Goal: Information Seeking & Learning: Learn about a topic

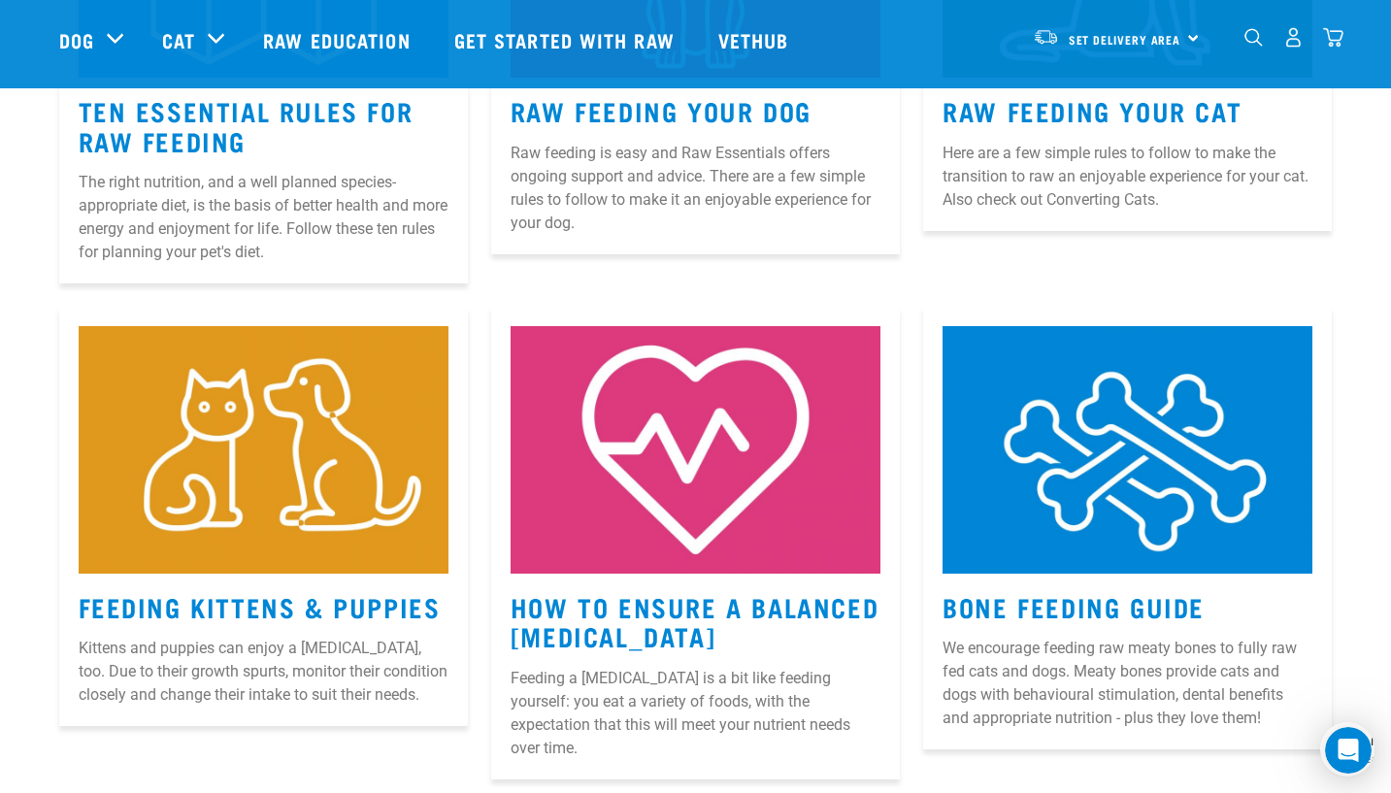
scroll to position [1165, 0]
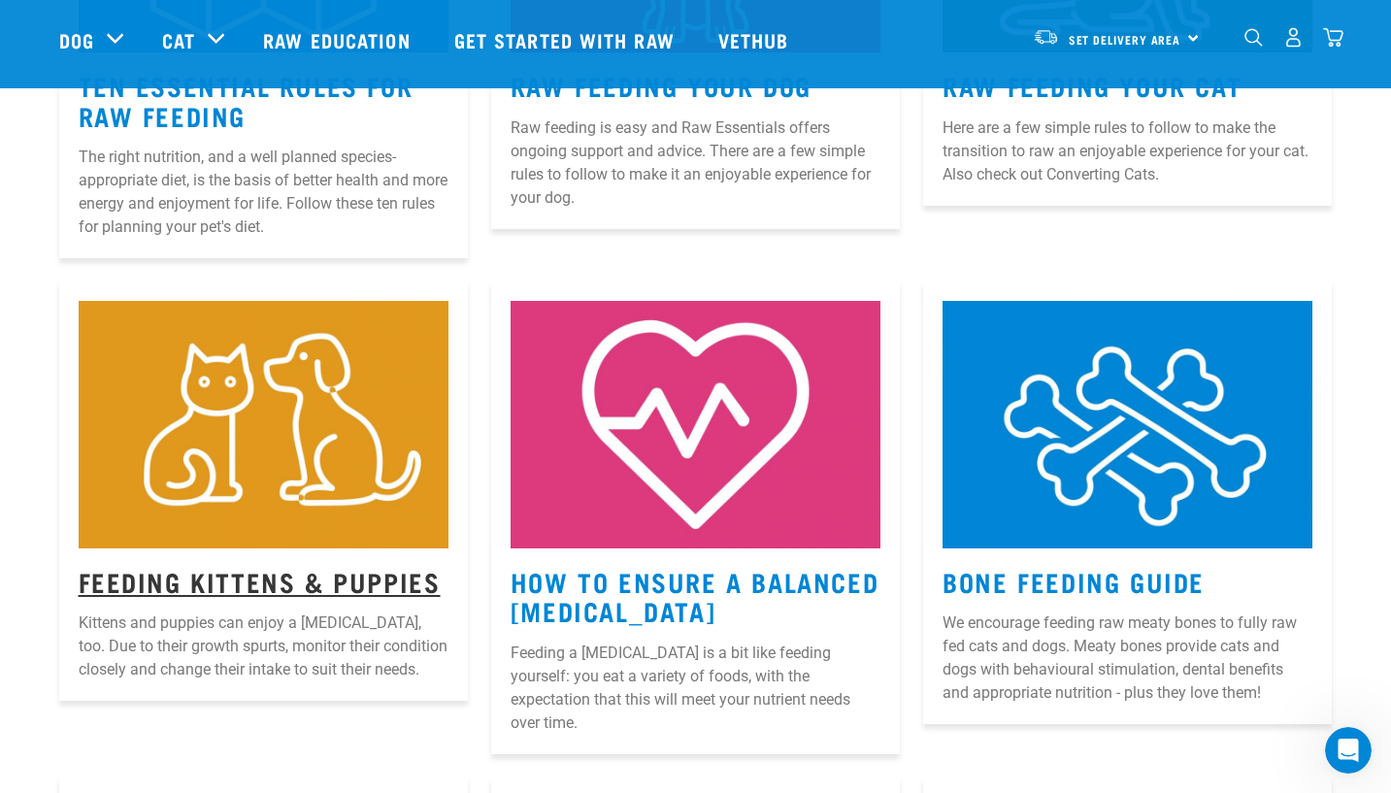
click at [206, 579] on link "Feeding Kittens & Puppies" at bounding box center [260, 581] width 362 height 15
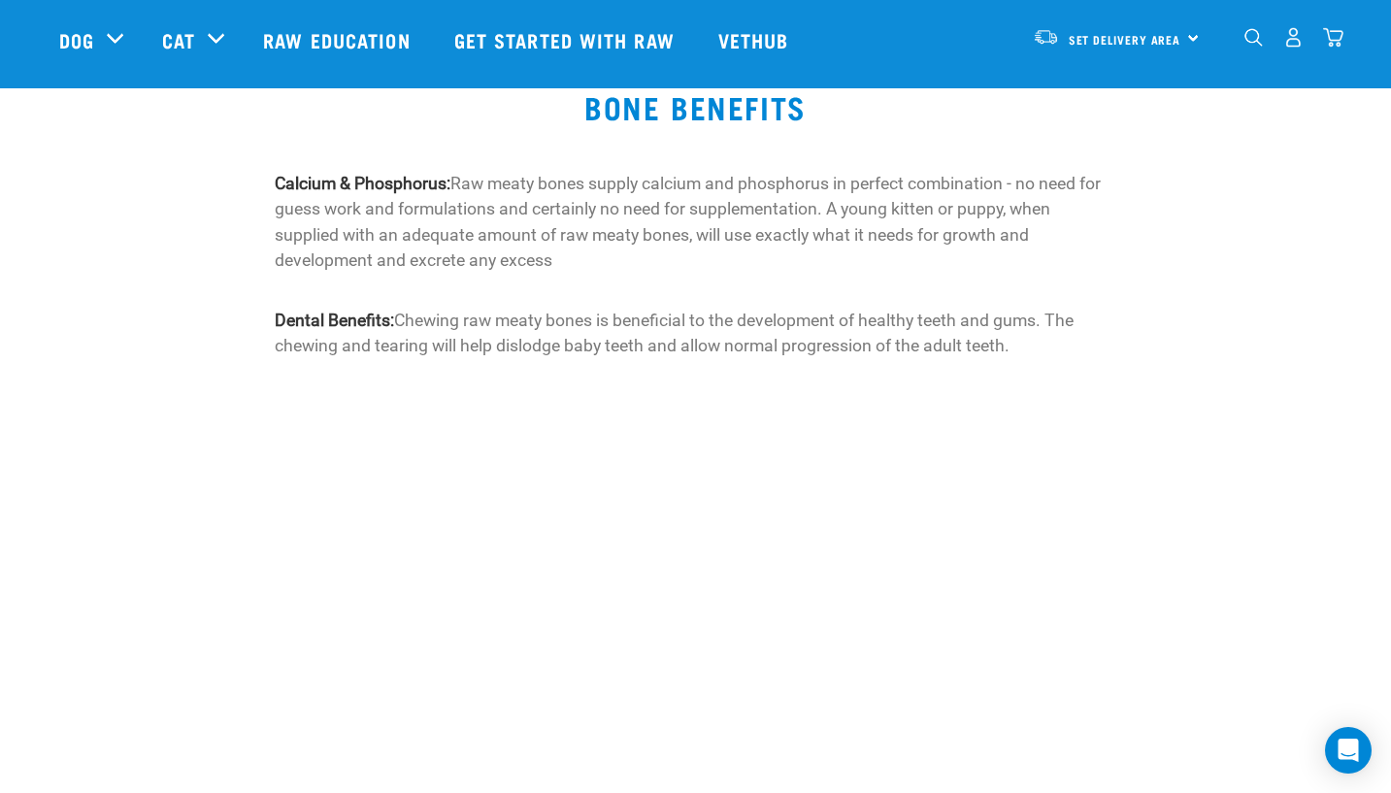
scroll to position [1650, 0]
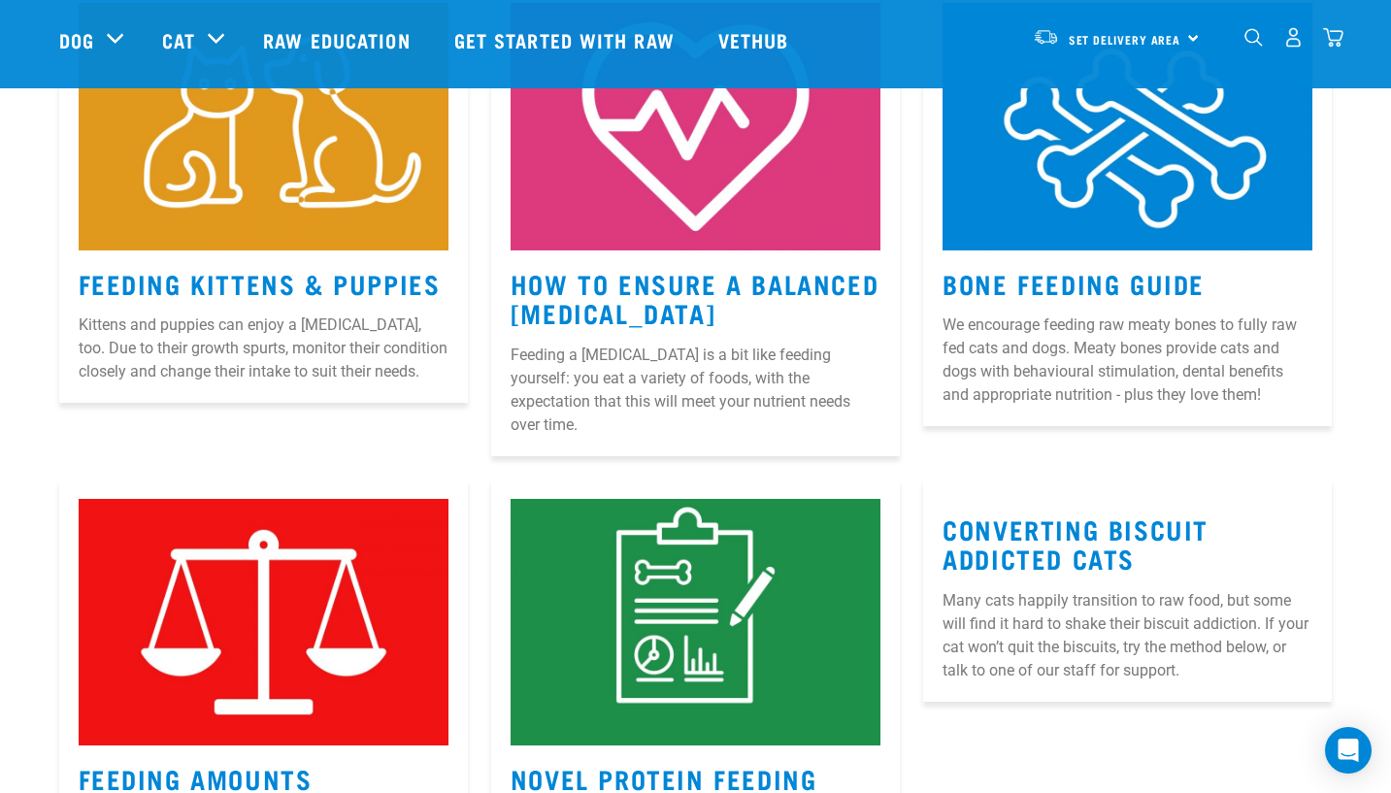
scroll to position [1502, 0]
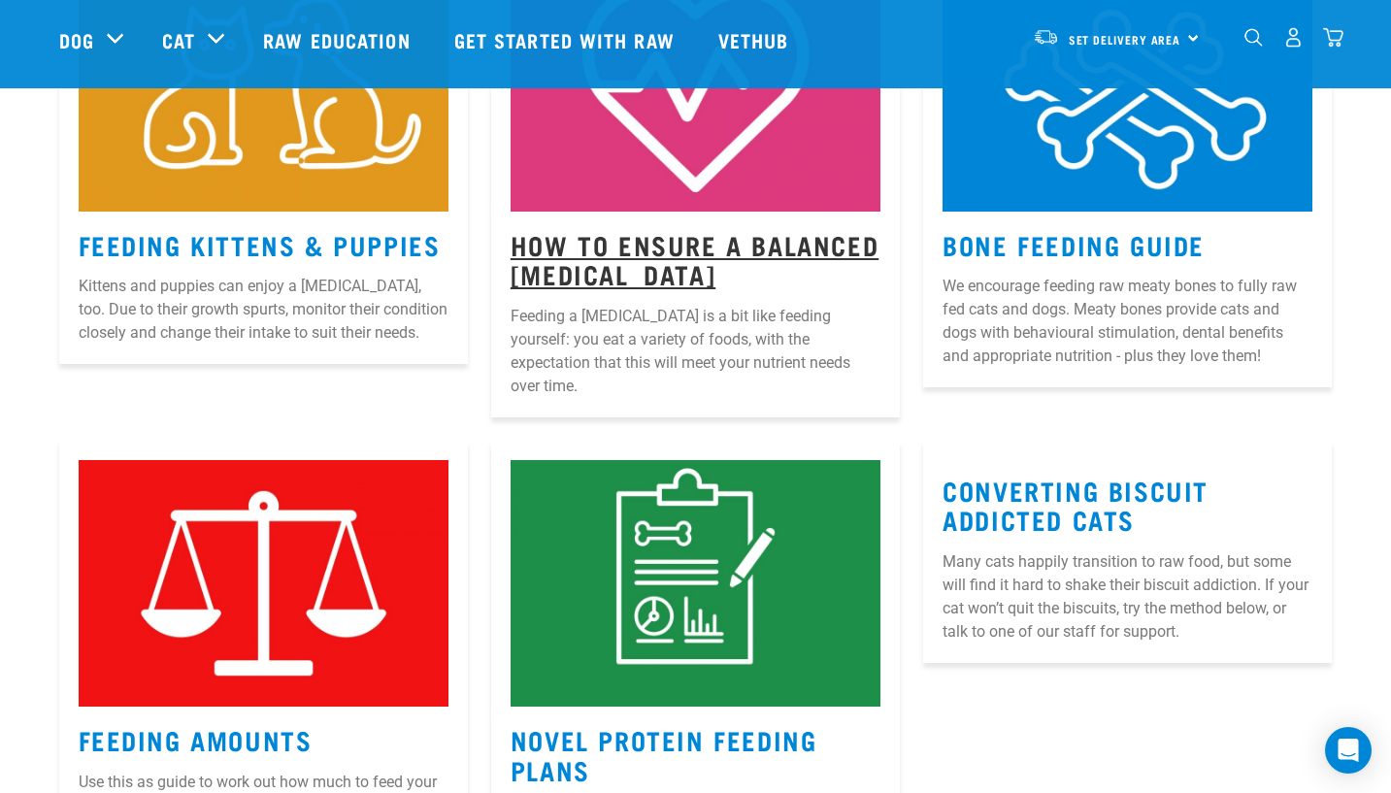
click at [614, 246] on link "How to Ensure a Balanced Raw Diet" at bounding box center [695, 259] width 368 height 45
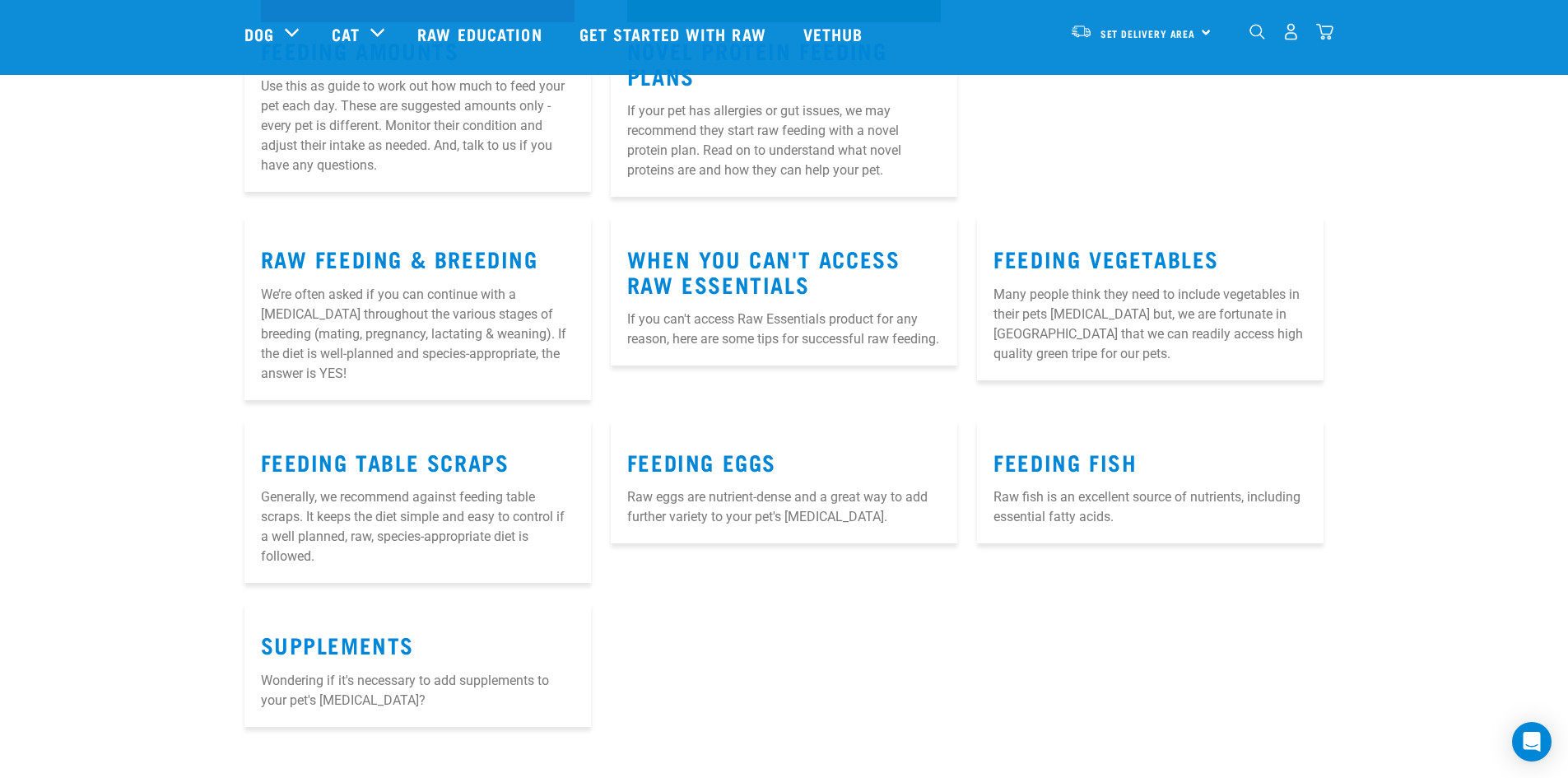
scroll to position [1852, 0]
click at [1029, 251] on link "Feeding Vegetables" at bounding box center [1107, 257] width 226 height 13
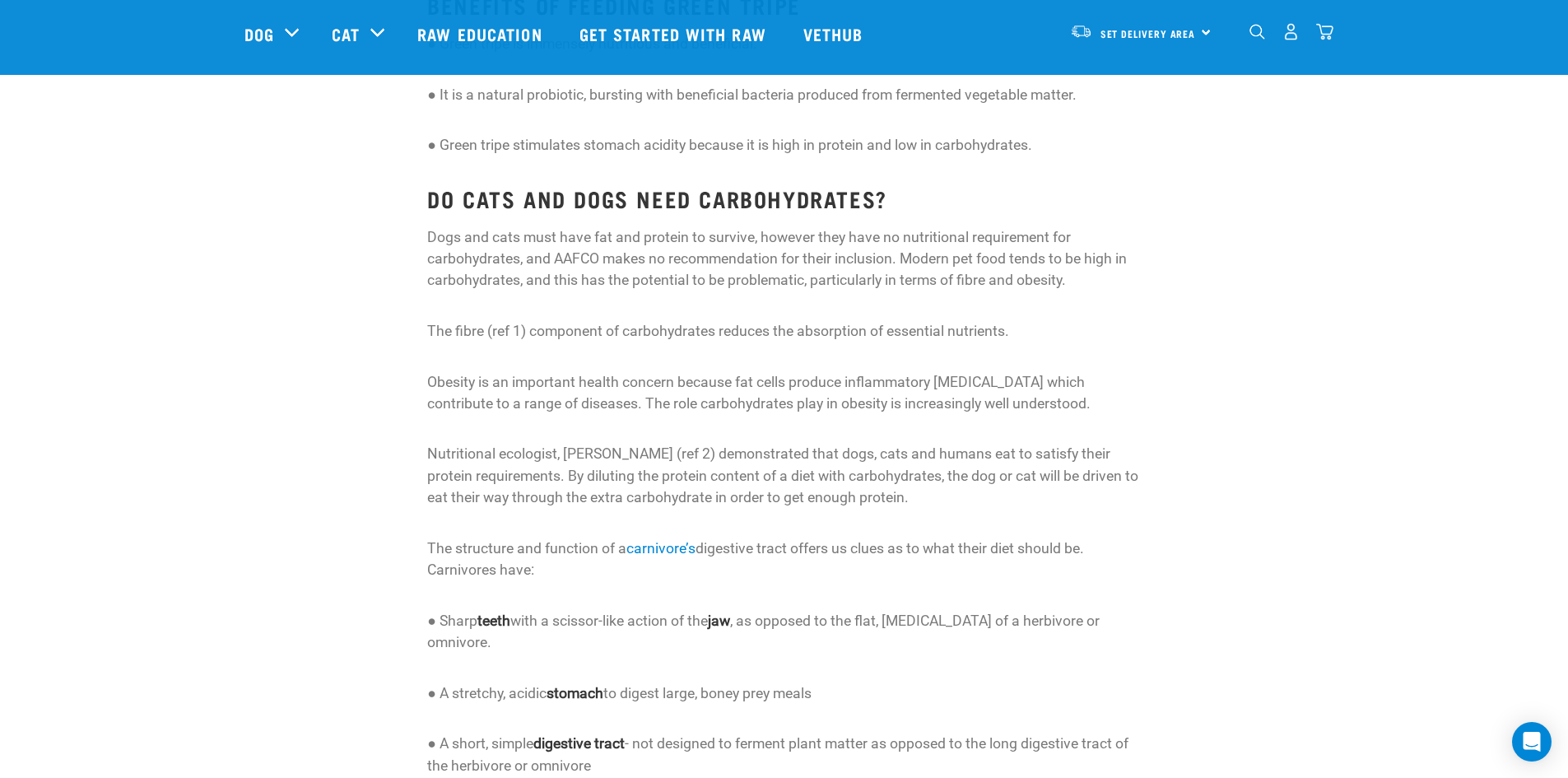
scroll to position [742, 0]
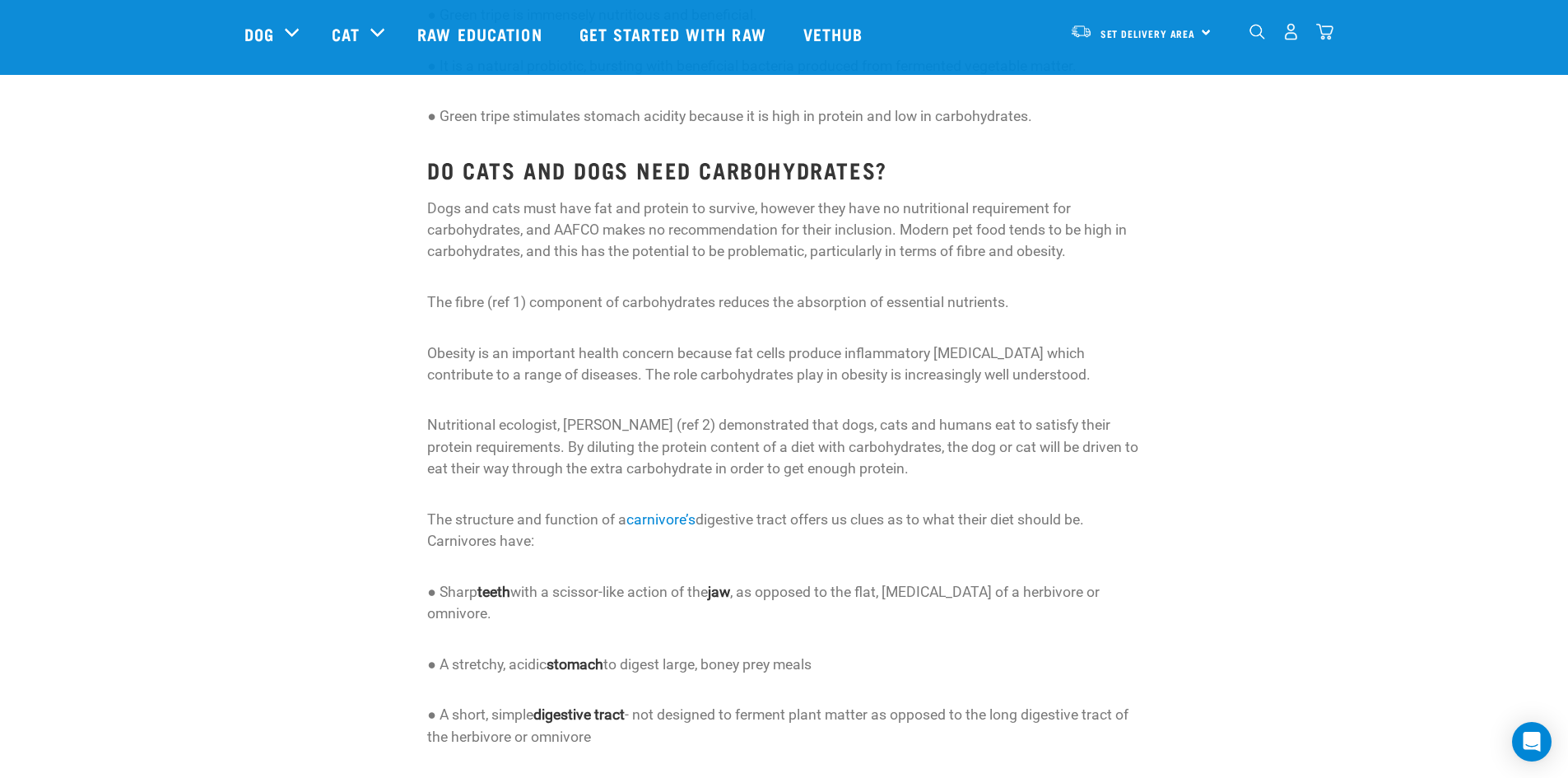
click at [527, 234] on p "Dogs and cats must have fat and protein to survive, however they have no nutrit…" at bounding box center [784, 230] width 714 height 65
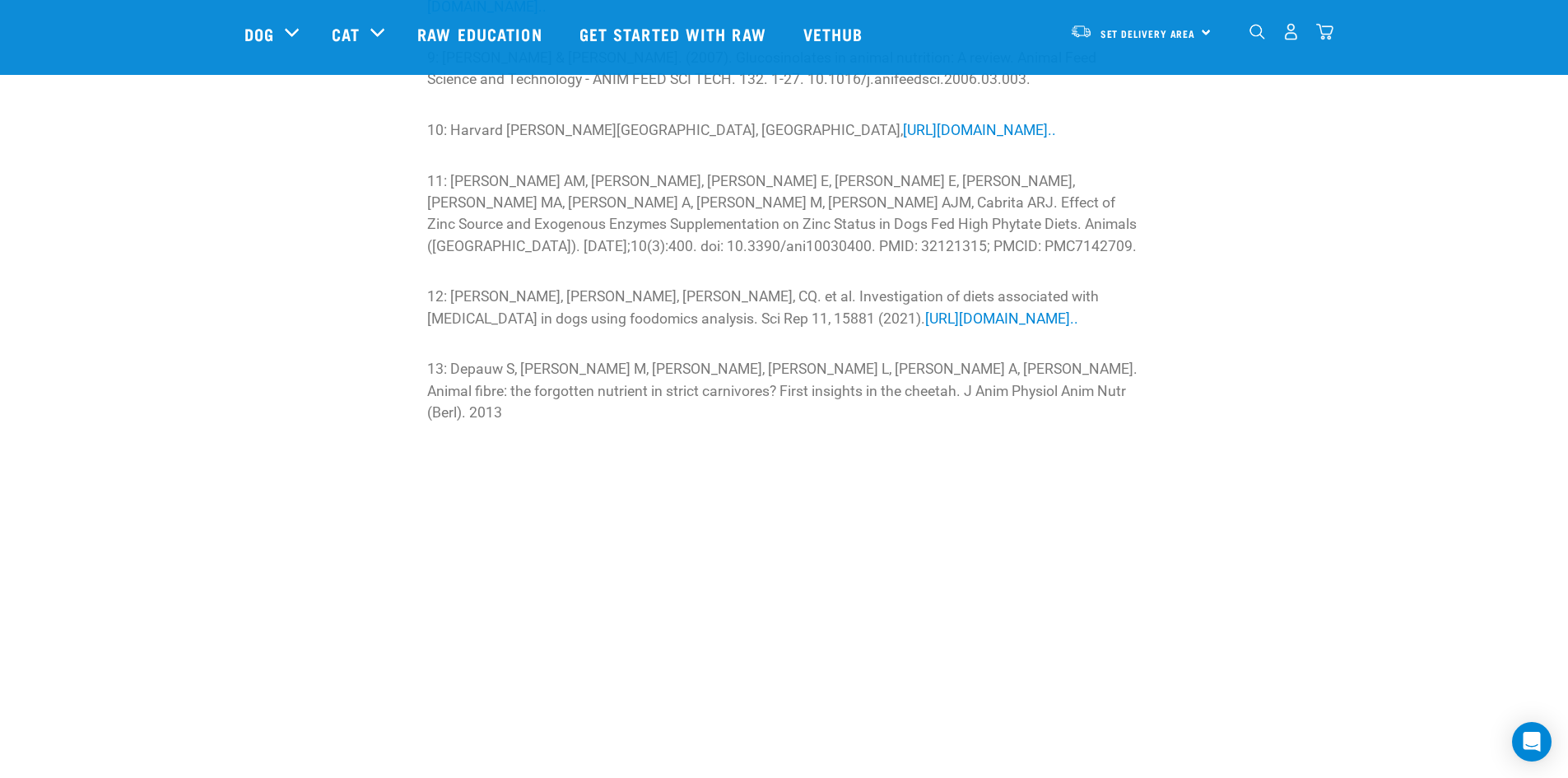
scroll to position [5189, 0]
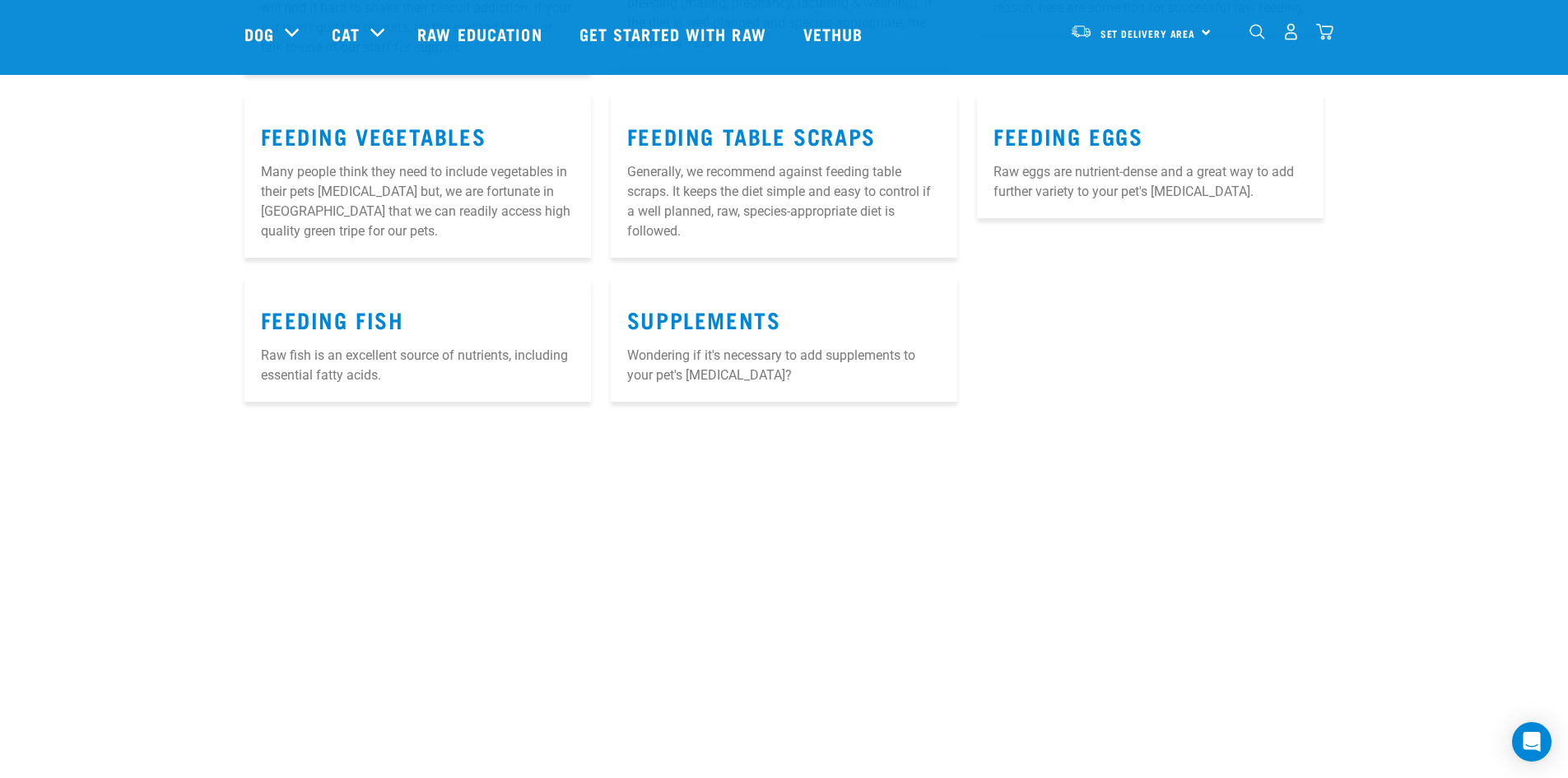
scroll to position [2100, 0]
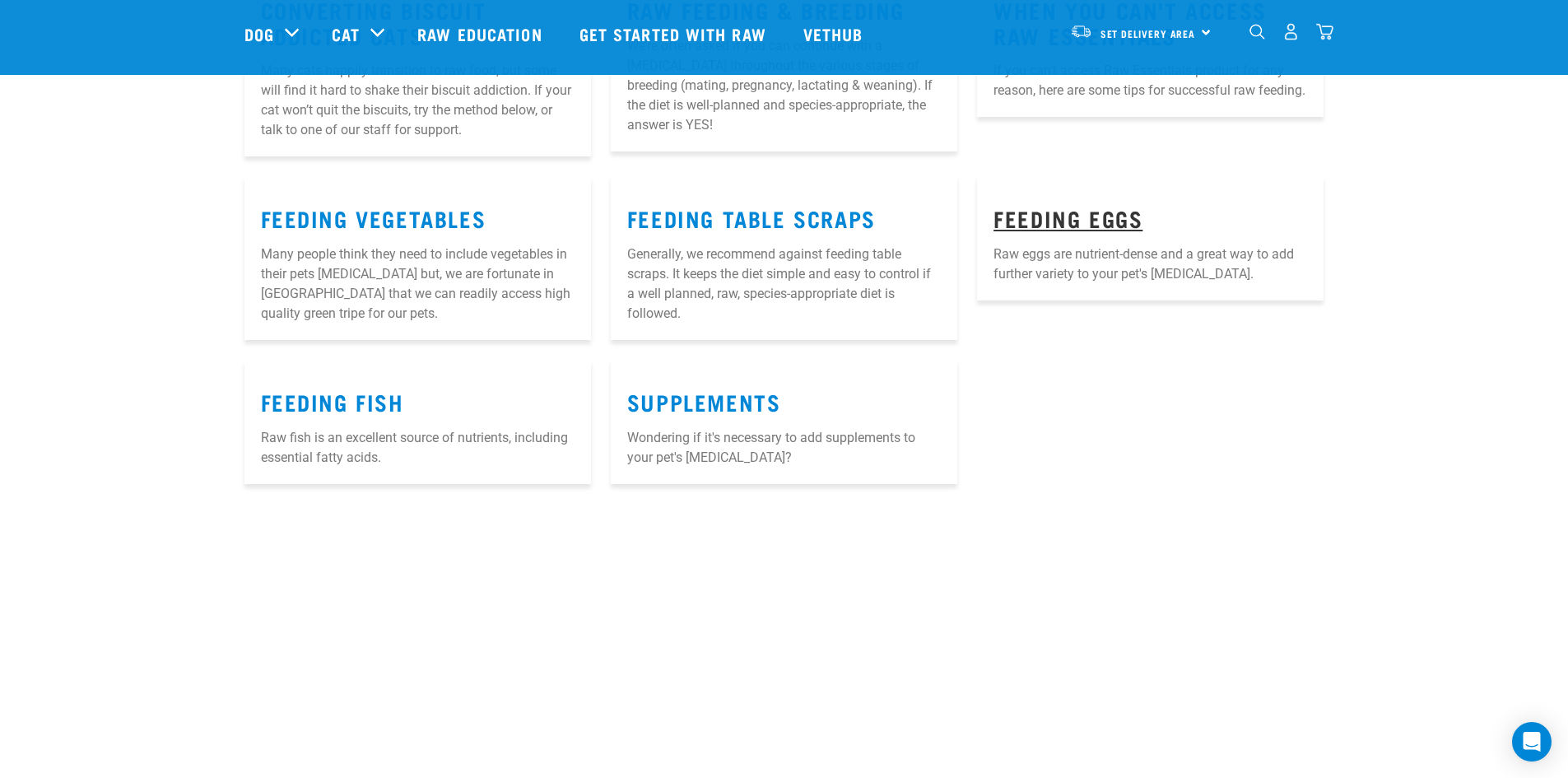
click at [1131, 211] on link "Feeding Eggs" at bounding box center [1069, 217] width 149 height 13
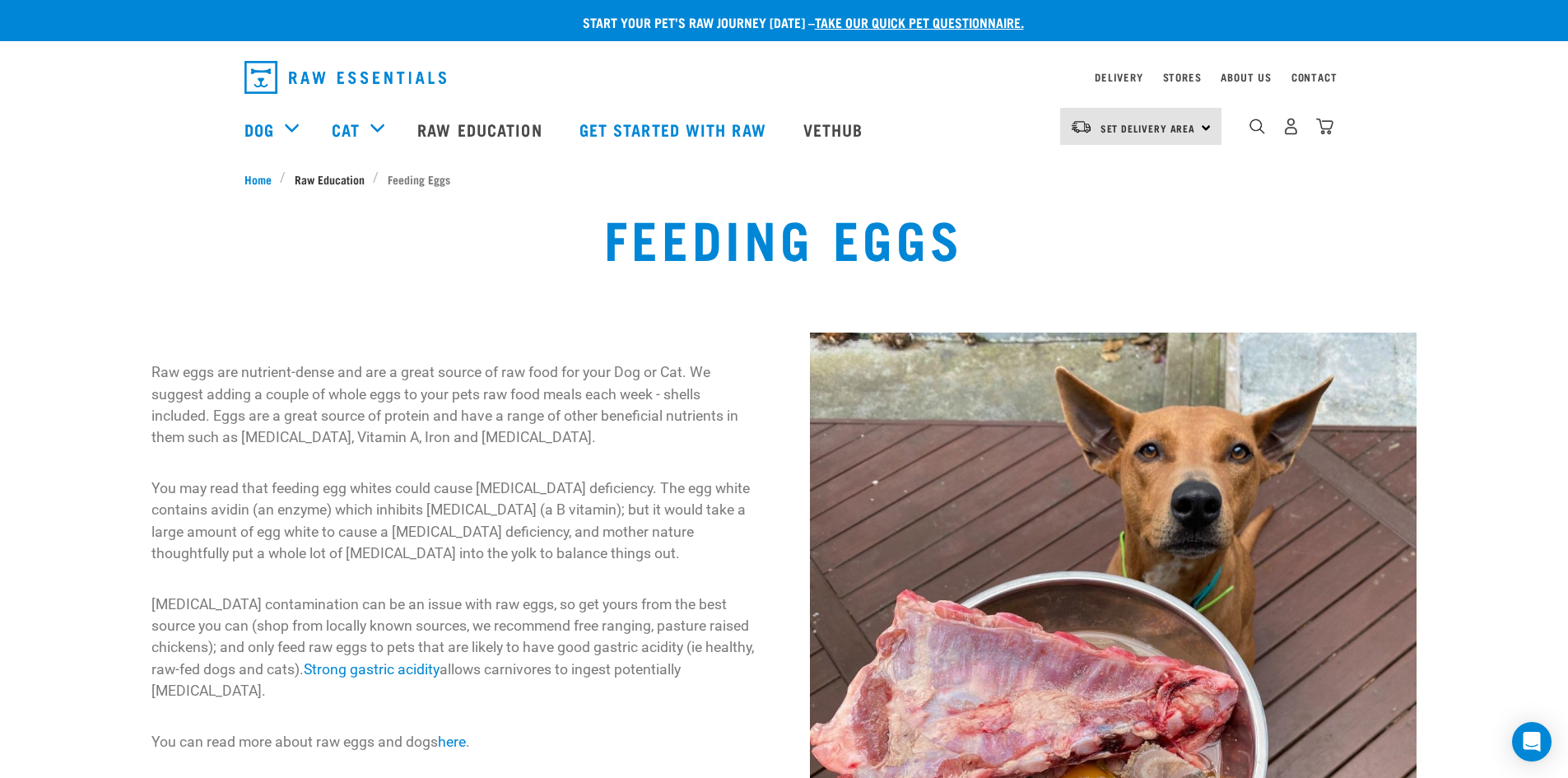
click at [334, 180] on span "Raw Education" at bounding box center [330, 179] width 70 height 17
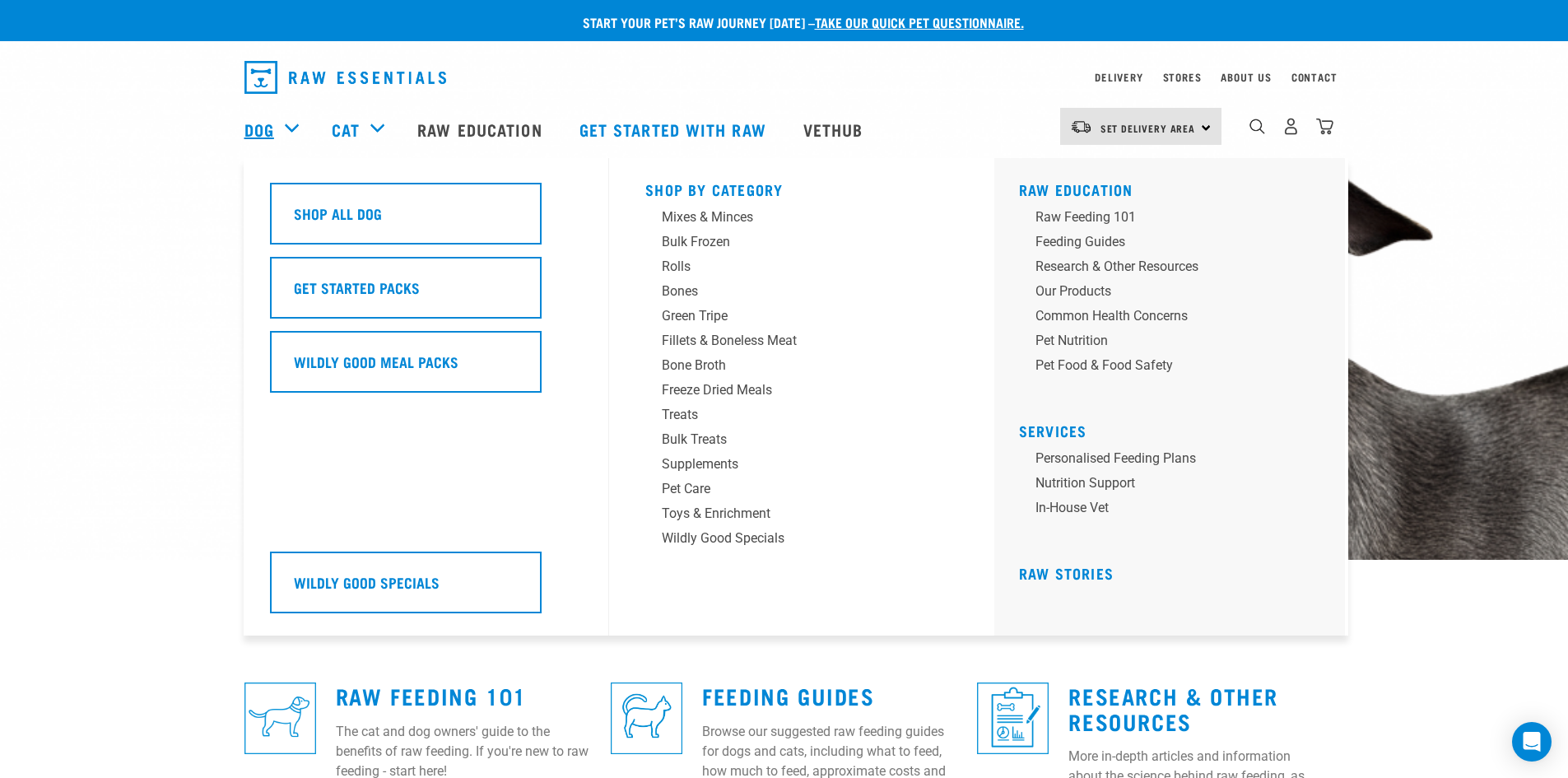
click at [256, 128] on link "Dog" at bounding box center [259, 129] width 30 height 25
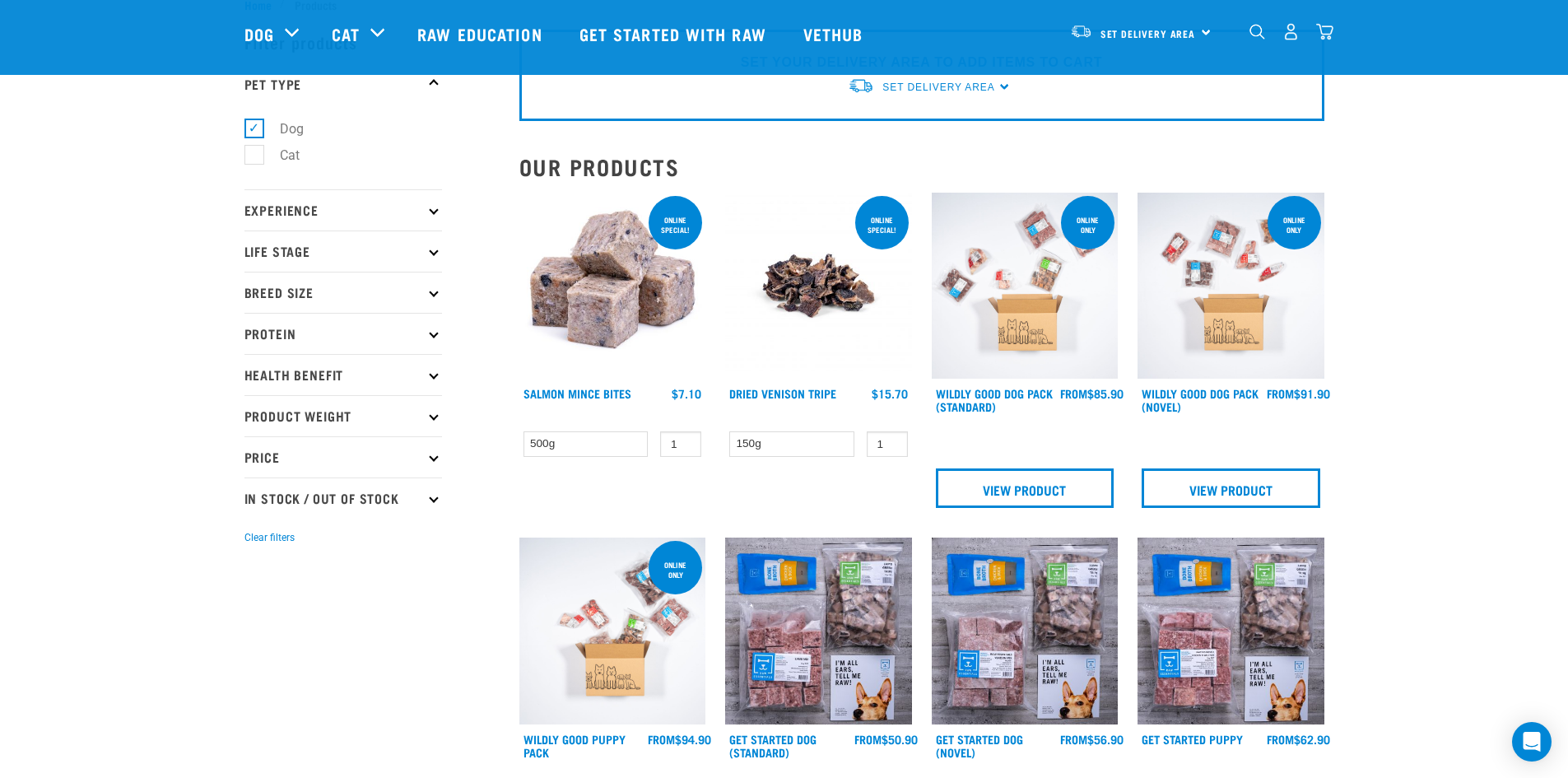
scroll to position [82, 0]
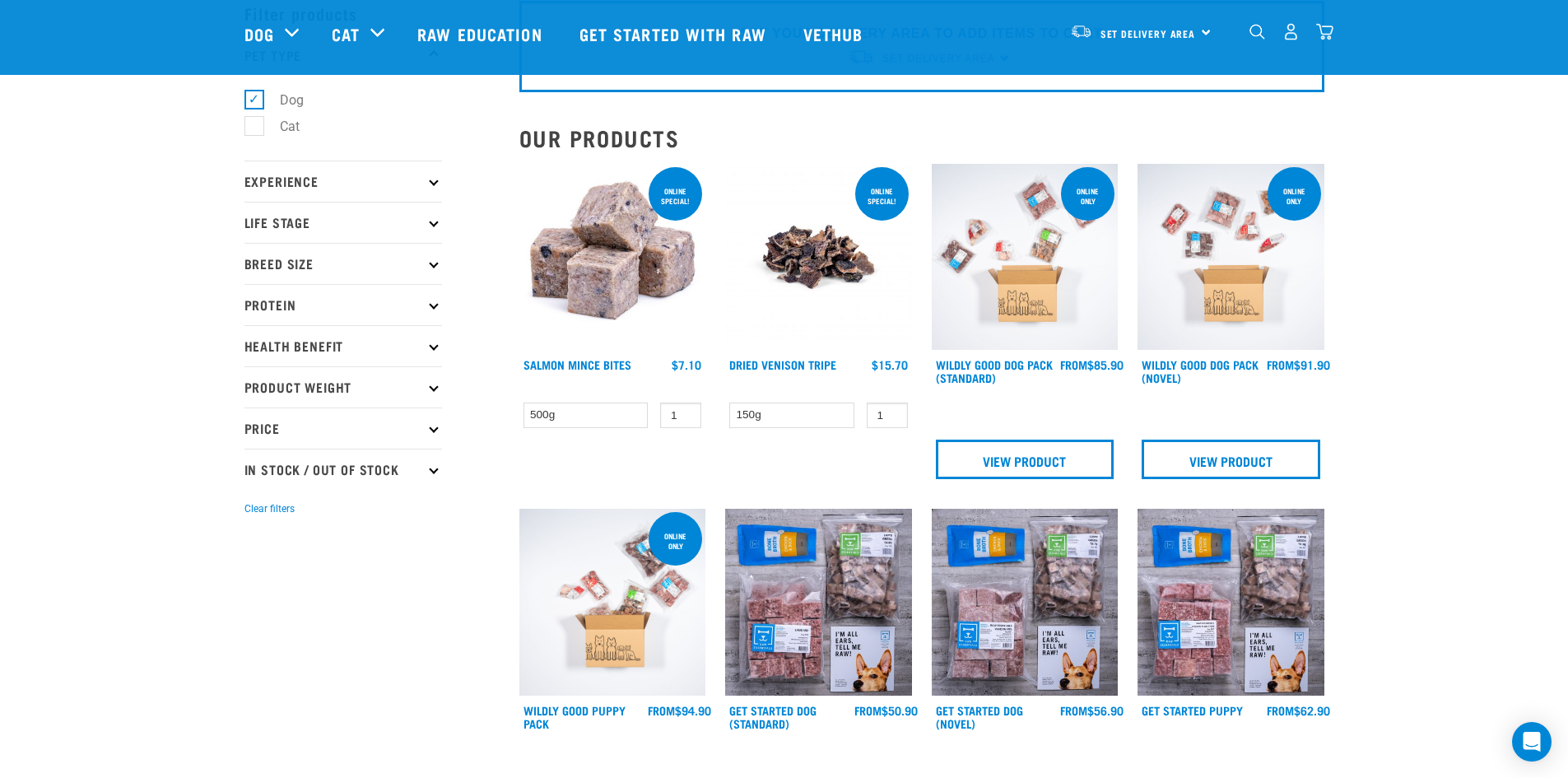
click at [438, 179] on p "Experience" at bounding box center [343, 181] width 198 height 42
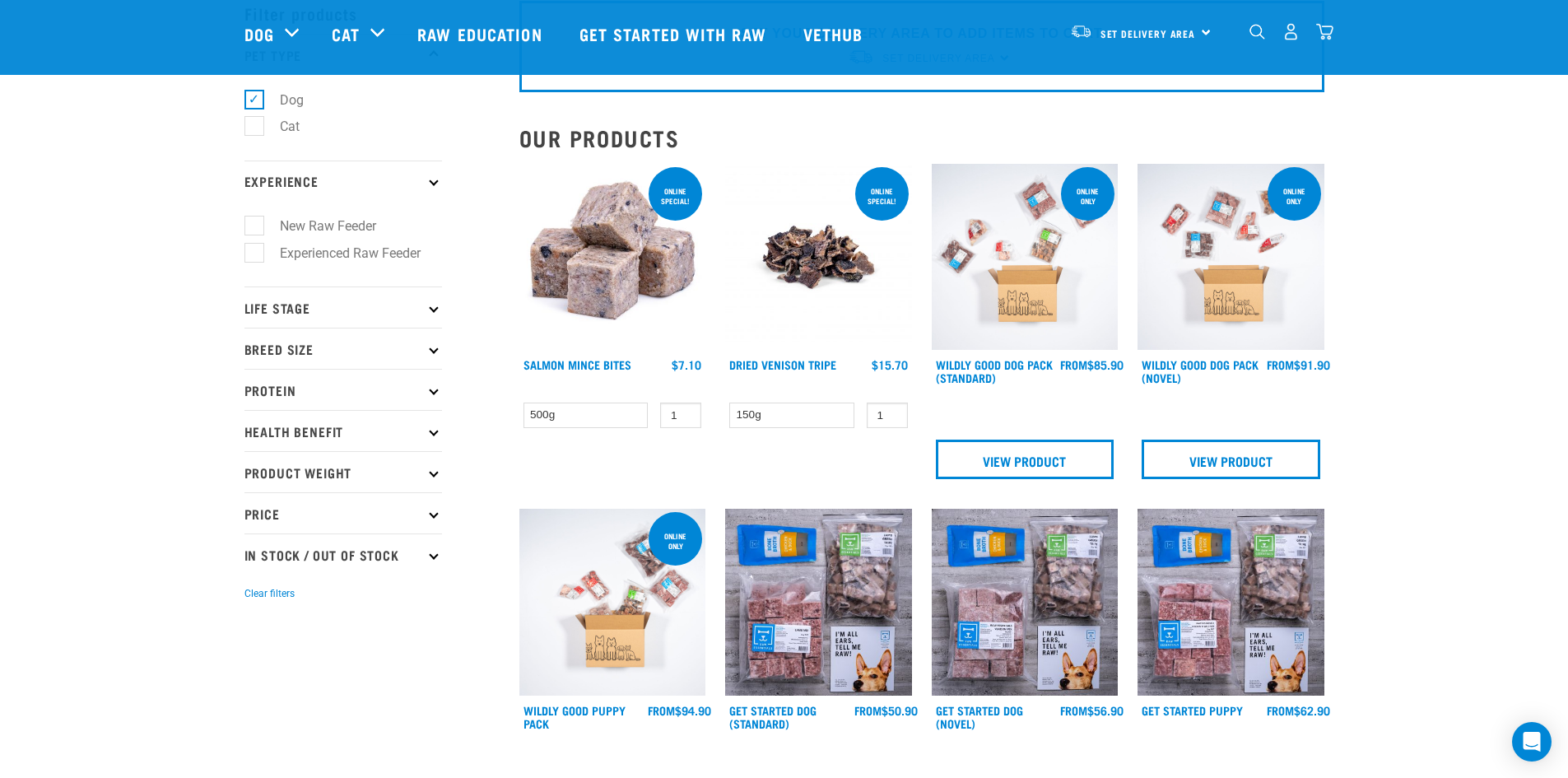
click at [438, 179] on p "Experience" at bounding box center [343, 181] width 198 height 42
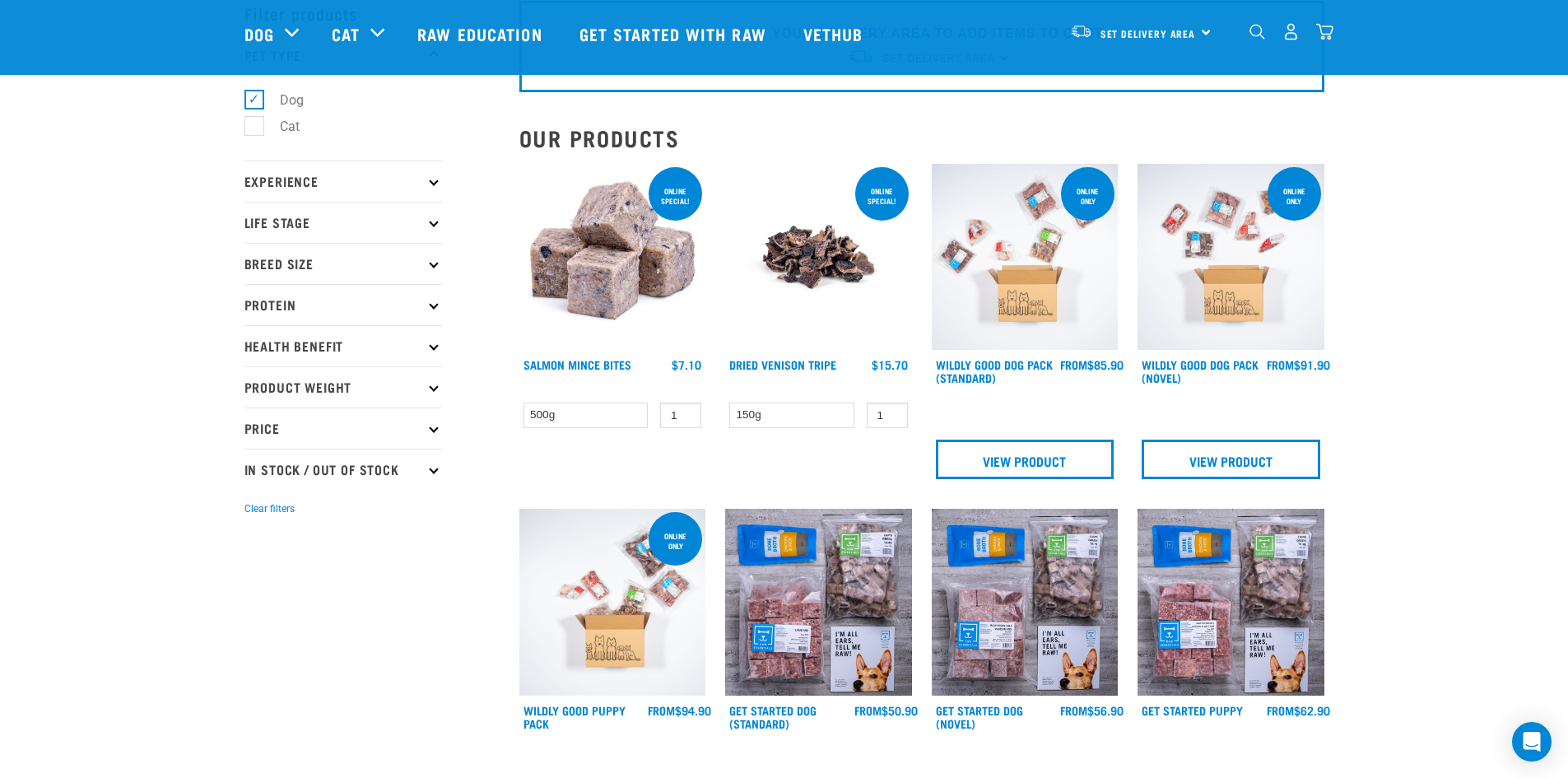
click at [438, 179] on p "Experience" at bounding box center [343, 181] width 198 height 42
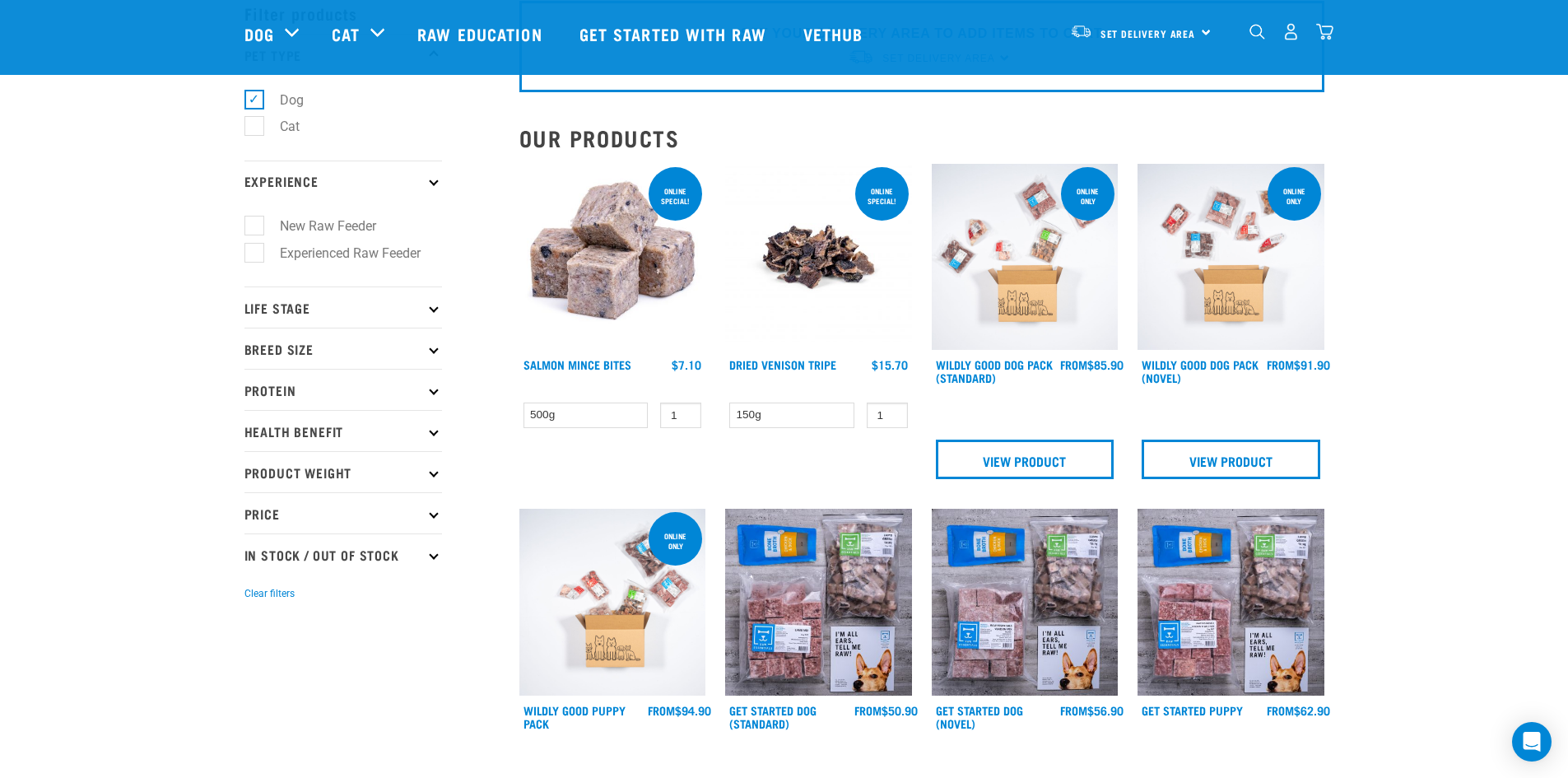
click at [254, 221] on label "New Raw Feeder" at bounding box center [318, 226] width 129 height 20
click at [250, 221] on input "New Raw Feeder" at bounding box center [249, 223] width 11 height 11
checkbox input "true"
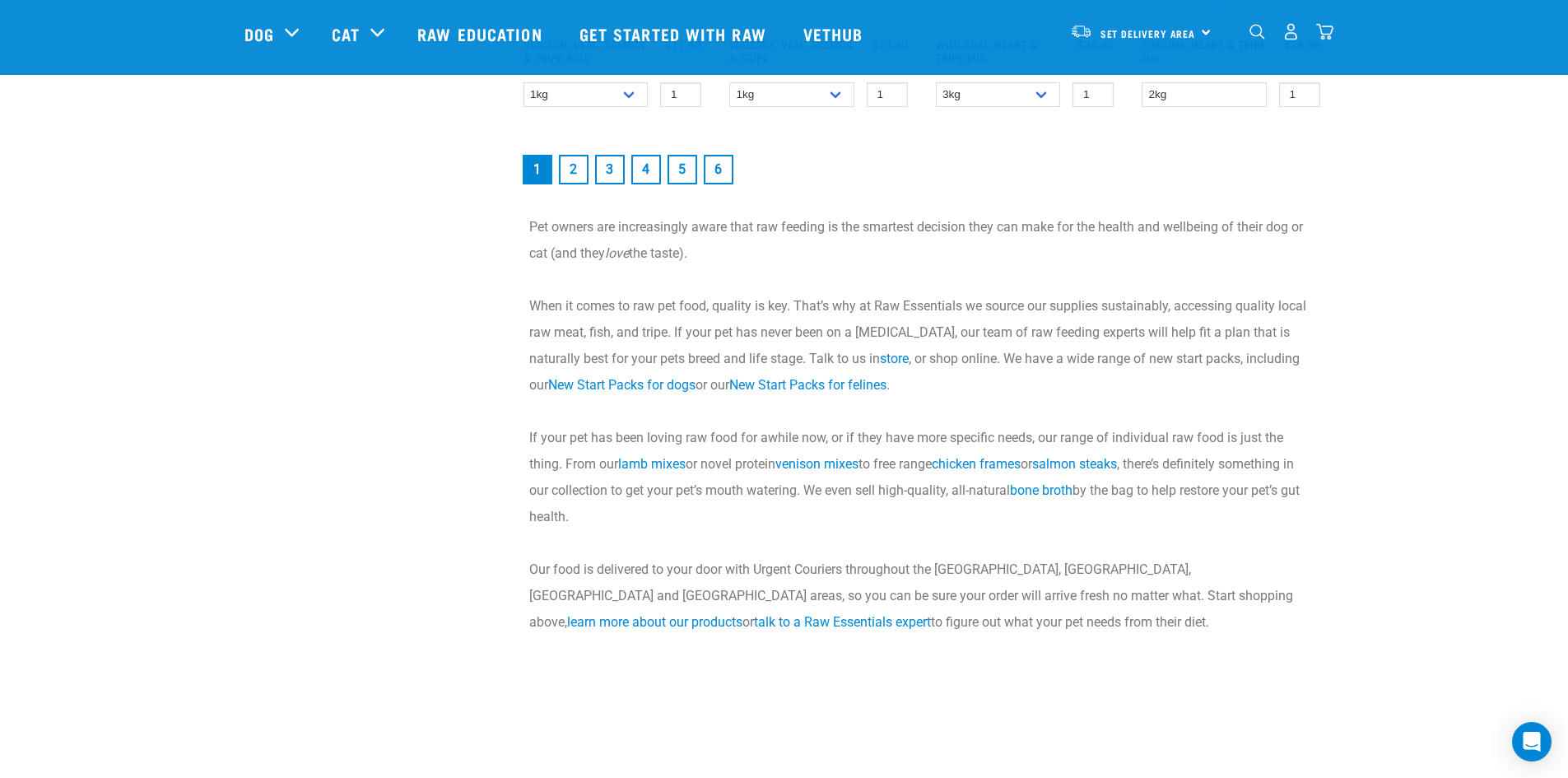
scroll to position [2471, 0]
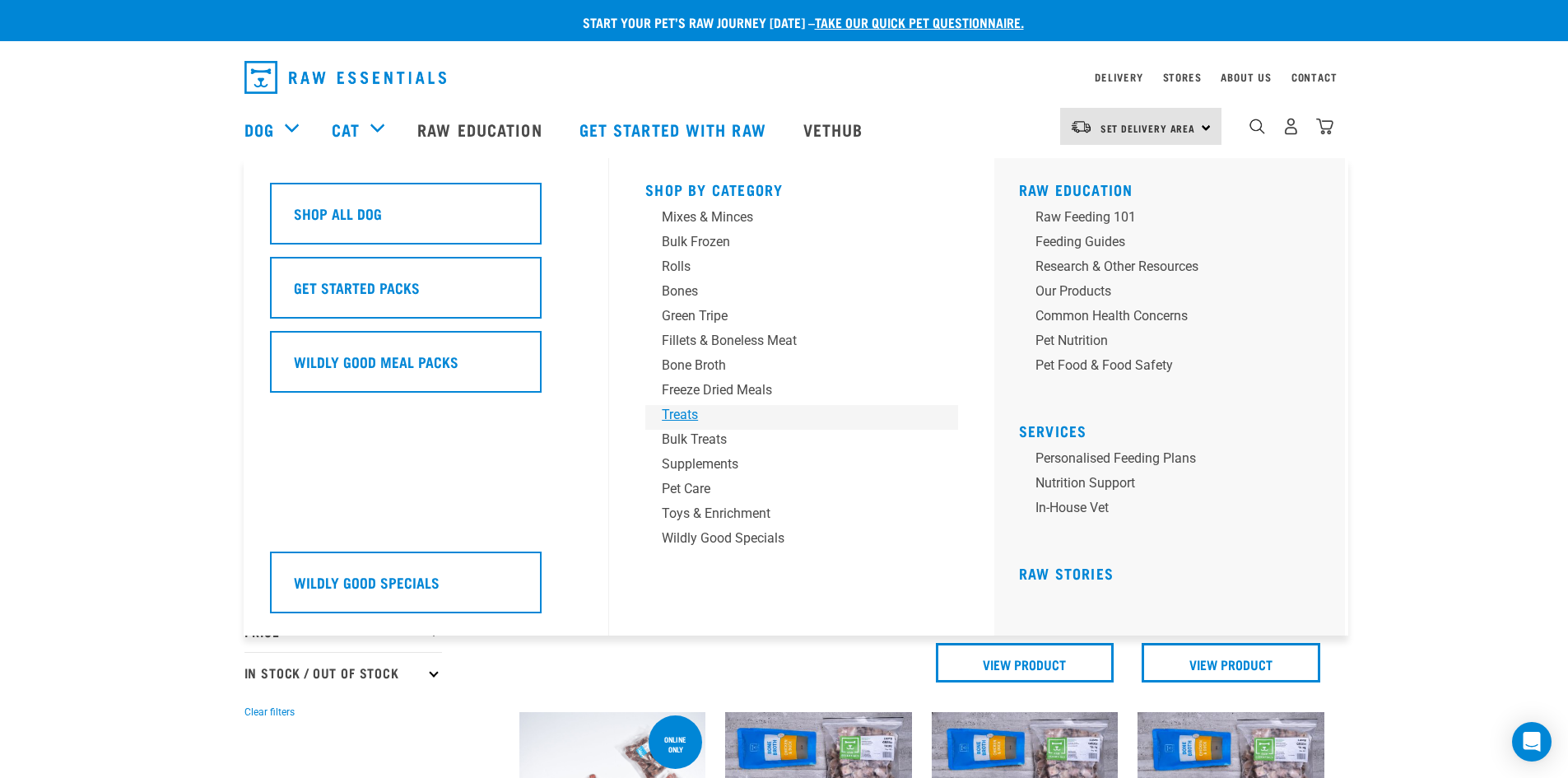
click at [684, 411] on div "Treats" at bounding box center [790, 415] width 257 height 20
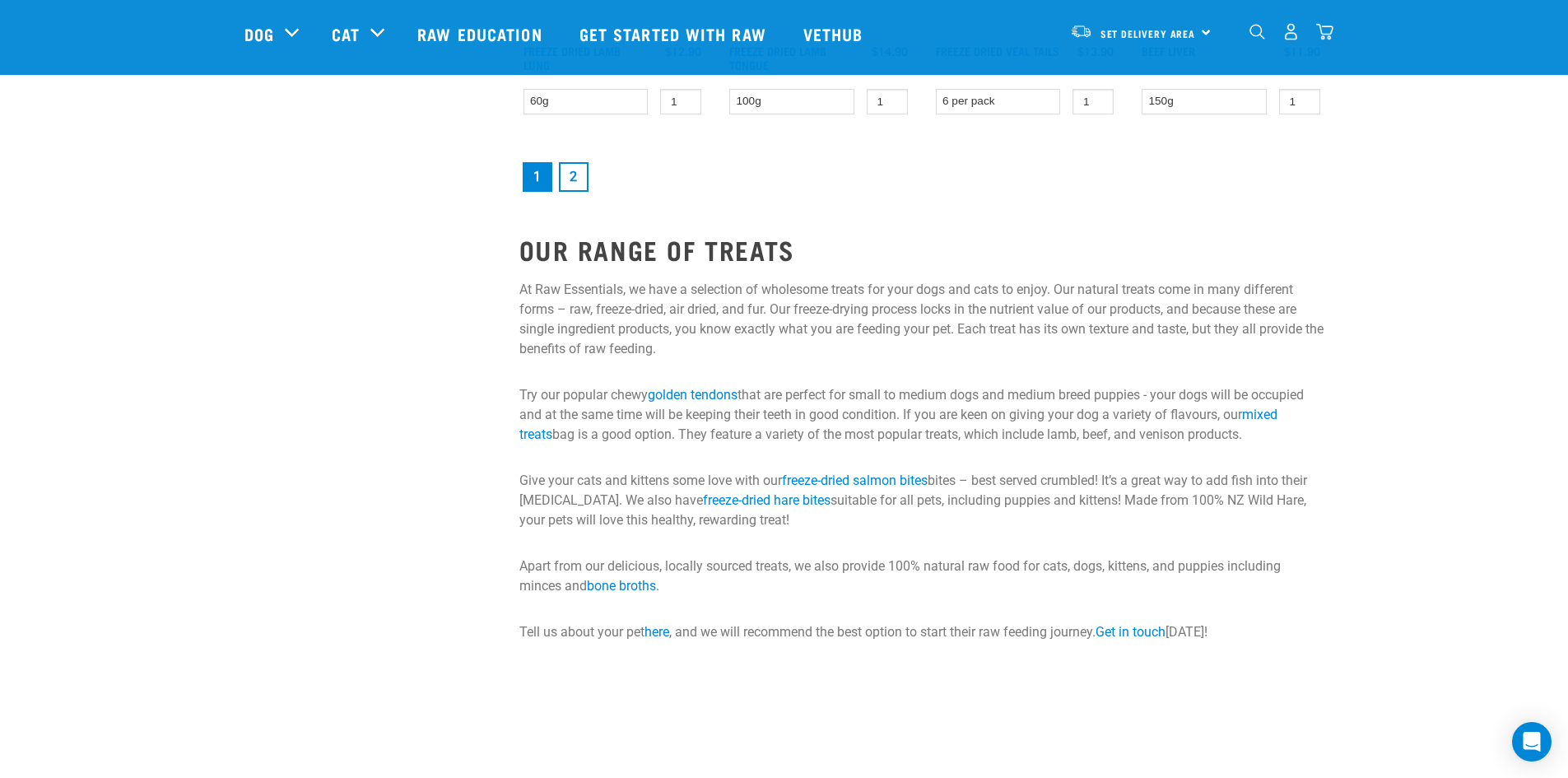
scroll to position [2388, 0]
